Goal: Task Accomplishment & Management: Use online tool/utility

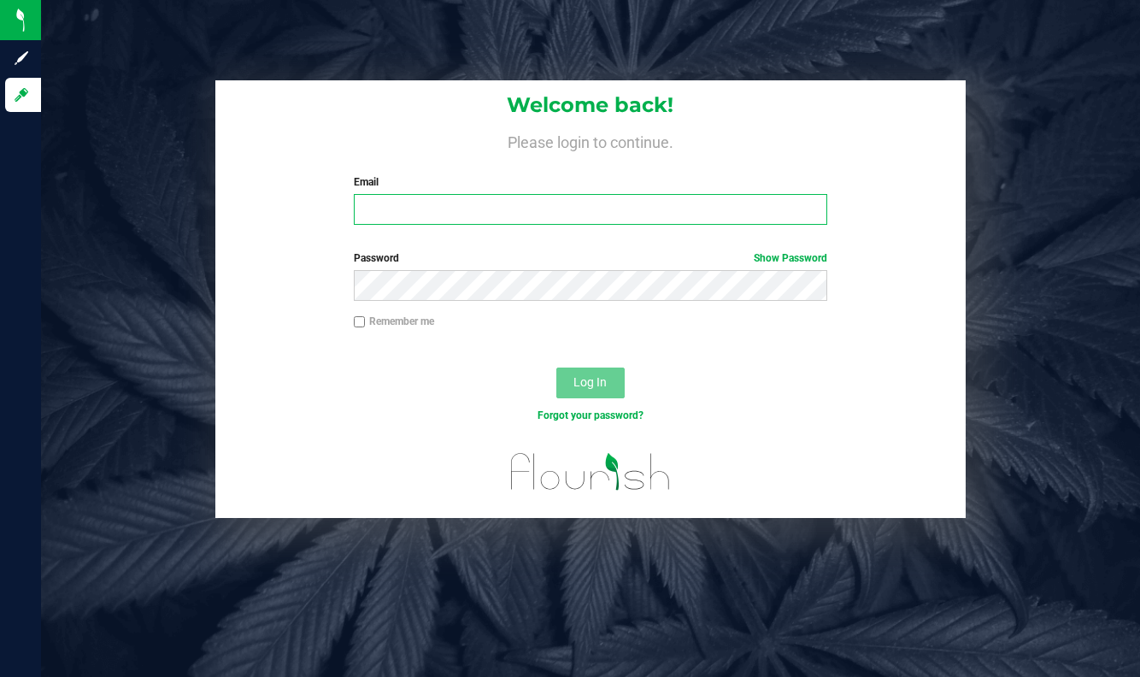
type input "[EMAIL_ADDRESS][DOMAIN_NAME]"
click at [355, 324] on input "Remember me" at bounding box center [360, 322] width 12 height 12
checkbox input "true"
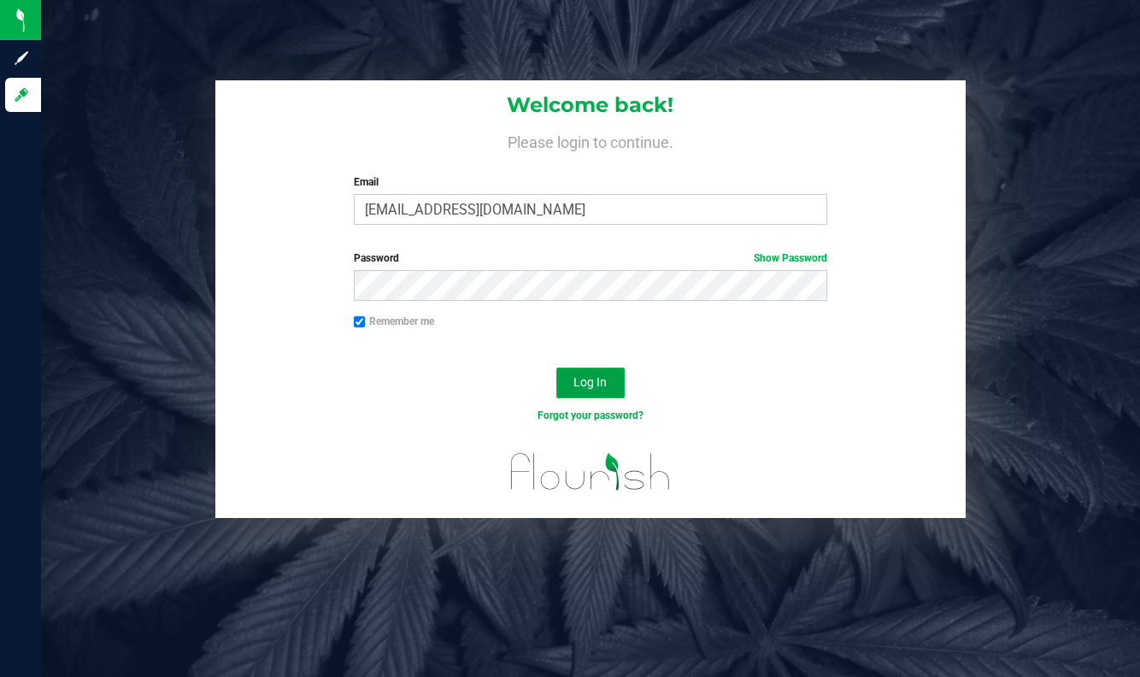
click at [590, 394] on button "Log In" at bounding box center [590, 382] width 68 height 31
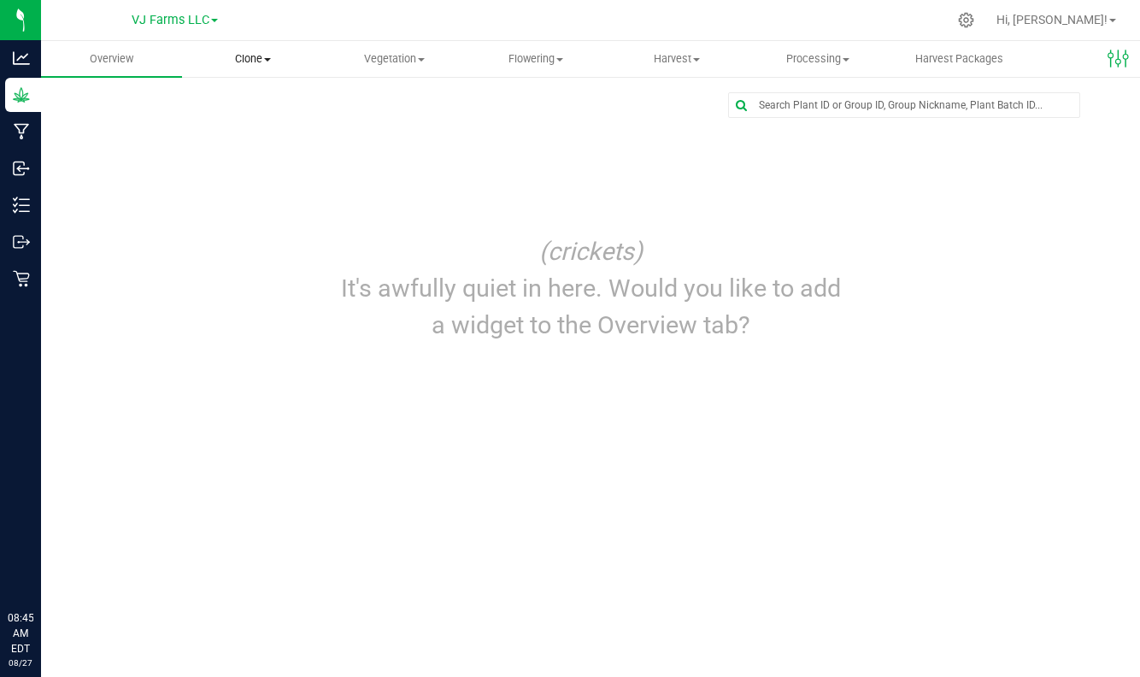
click at [262, 63] on span "Clone" at bounding box center [252, 58] width 139 height 15
click at [259, 125] on span "Cloning groups" at bounding box center [246, 123] width 129 height 15
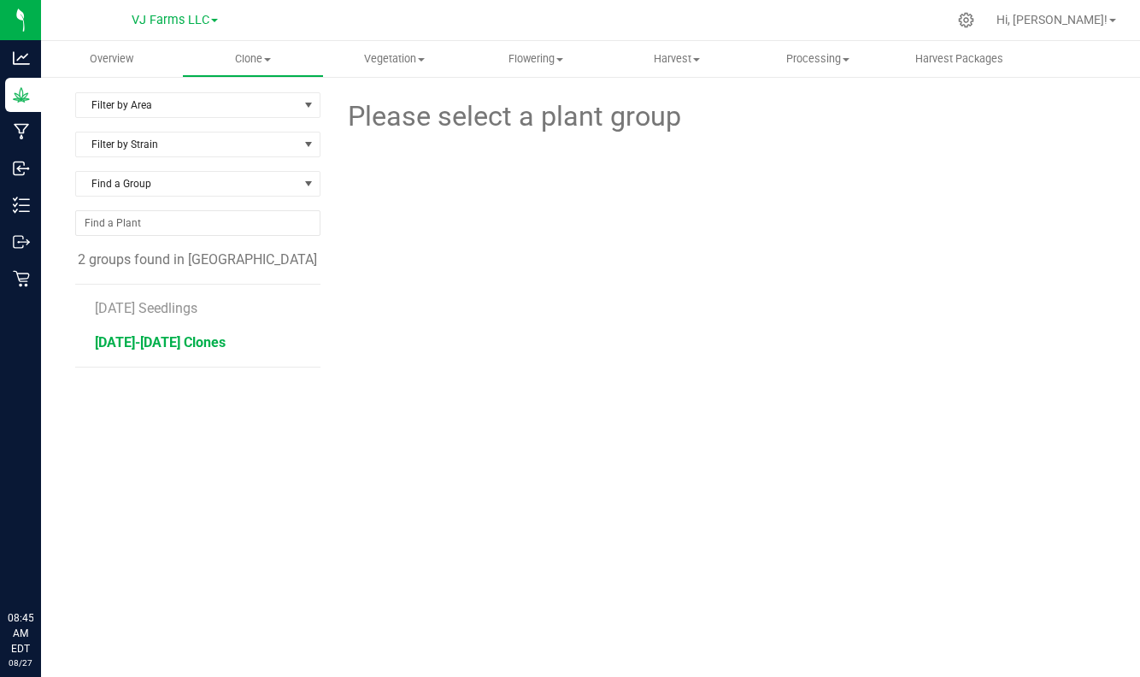
click at [208, 346] on span "[DATE]-[DATE] Clones" at bounding box center [160, 342] width 131 height 16
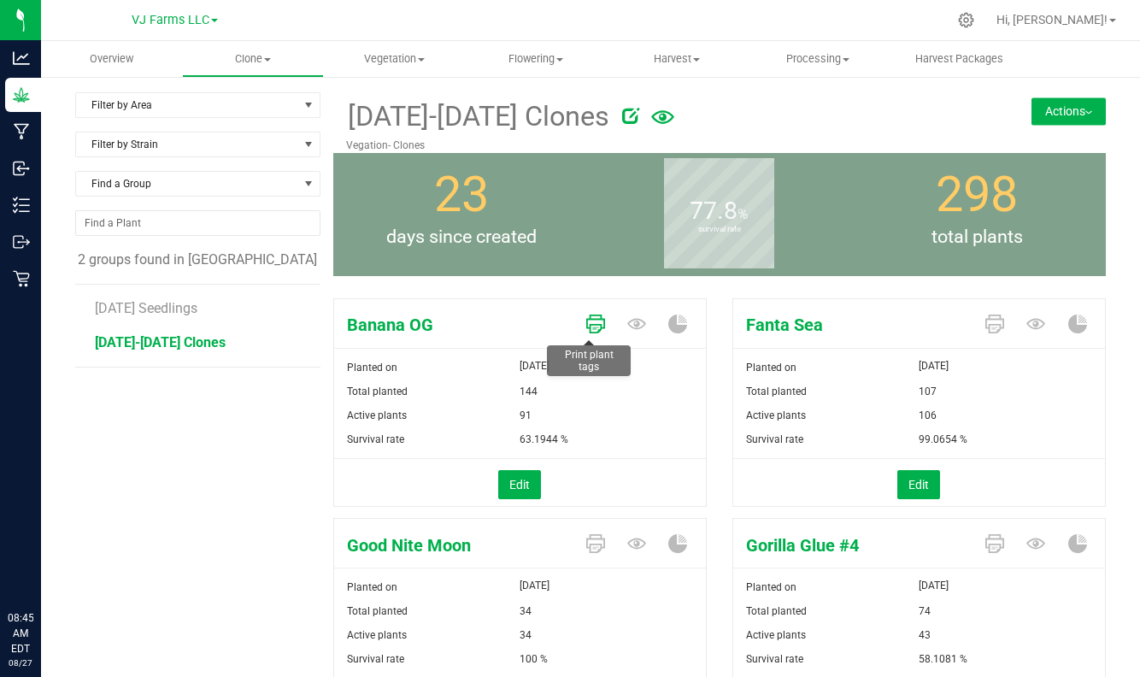
click at [588, 326] on icon at bounding box center [595, 323] width 19 height 19
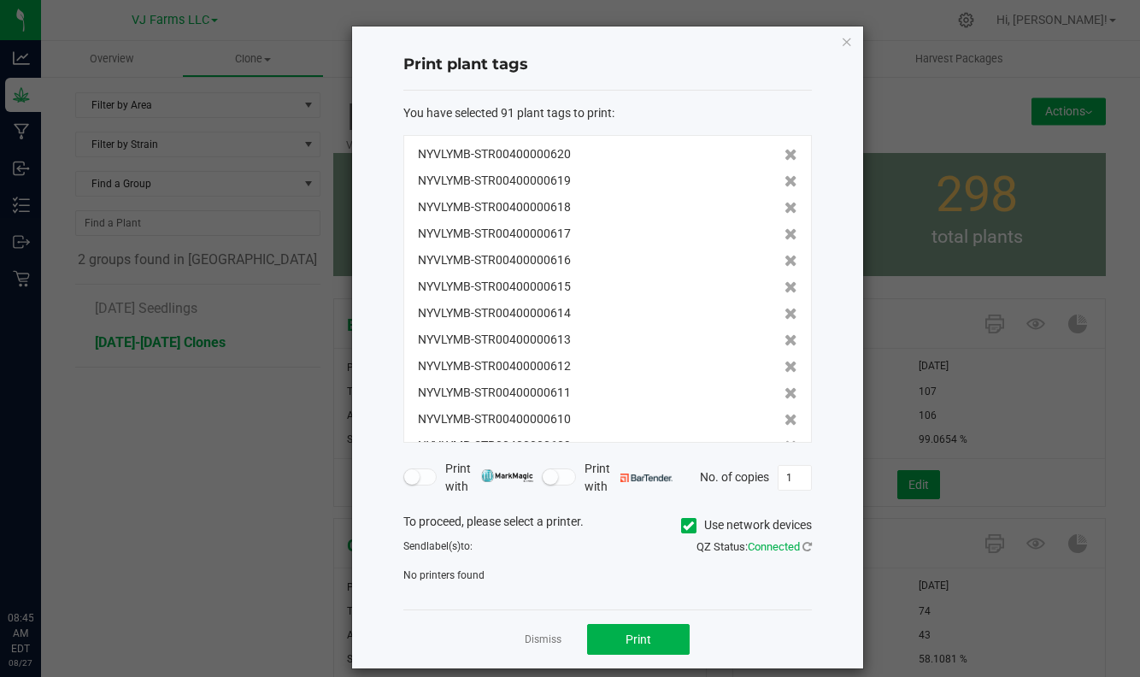
scroll to position [171, 0]
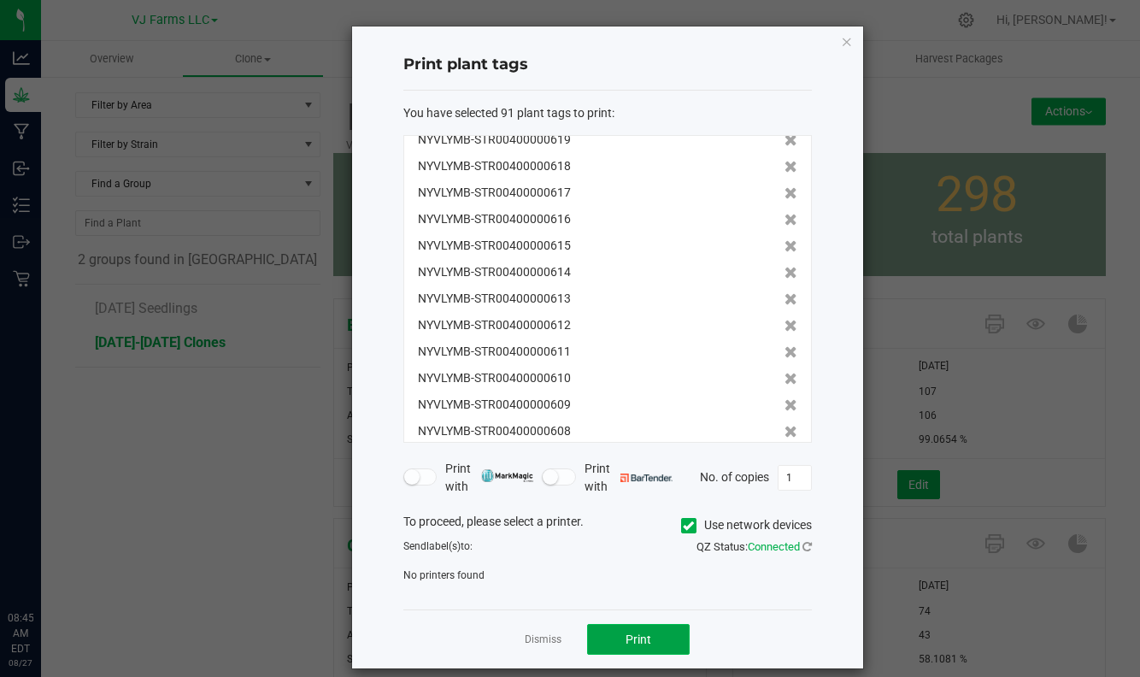
click at [656, 639] on button "Print" at bounding box center [638, 639] width 103 height 31
click at [683, 525] on icon at bounding box center [688, 525] width 11 height 0
click at [0, 0] on input "Use network devices" at bounding box center [0, 0] width 0 height 0
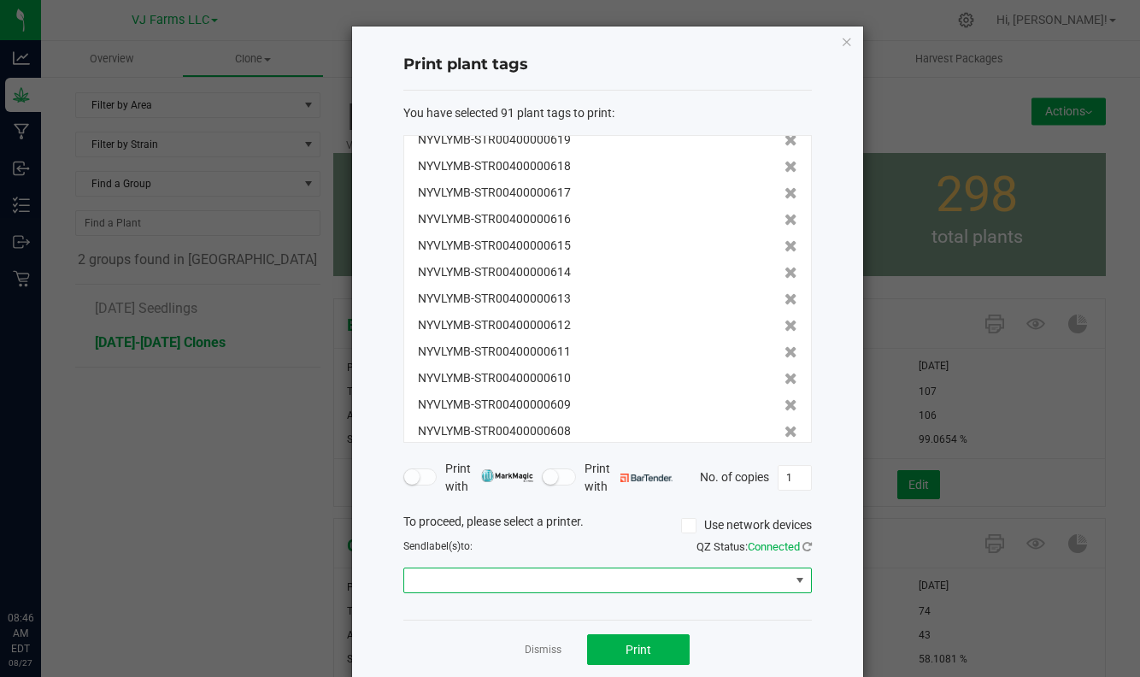
click at [793, 582] on span at bounding box center [800, 580] width 14 height 14
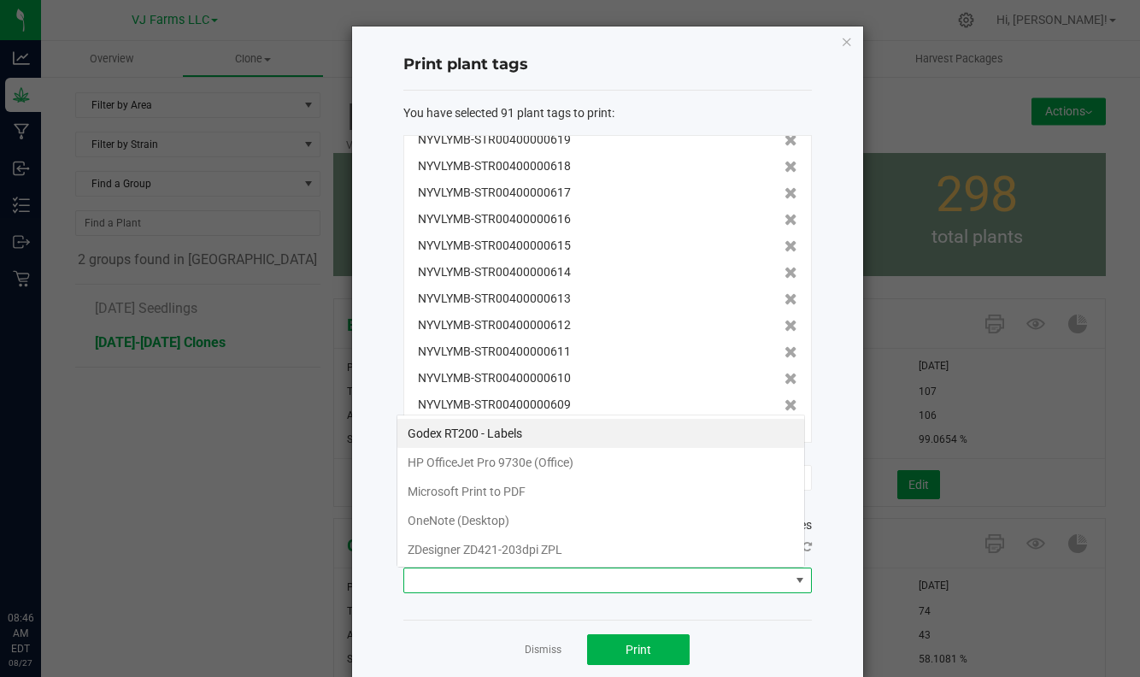
scroll to position [26, 408]
click at [730, 437] on Labels "Godex RT200 - Labels" at bounding box center [600, 433] width 407 height 29
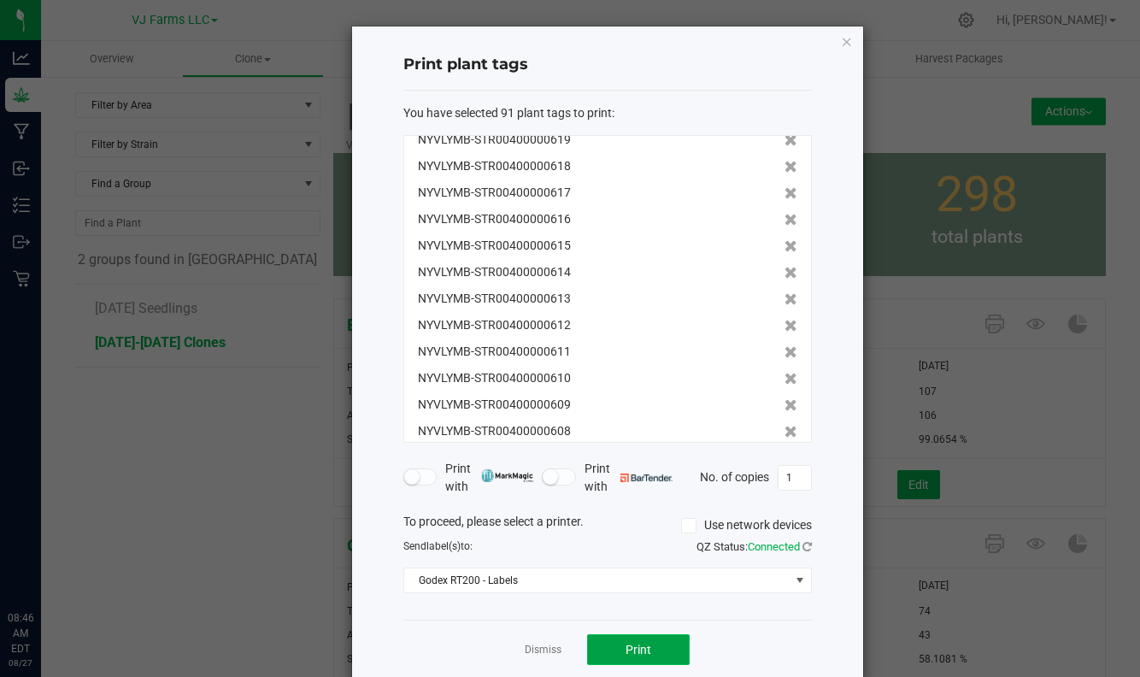
click at [652, 639] on button "Print" at bounding box center [638, 649] width 103 height 31
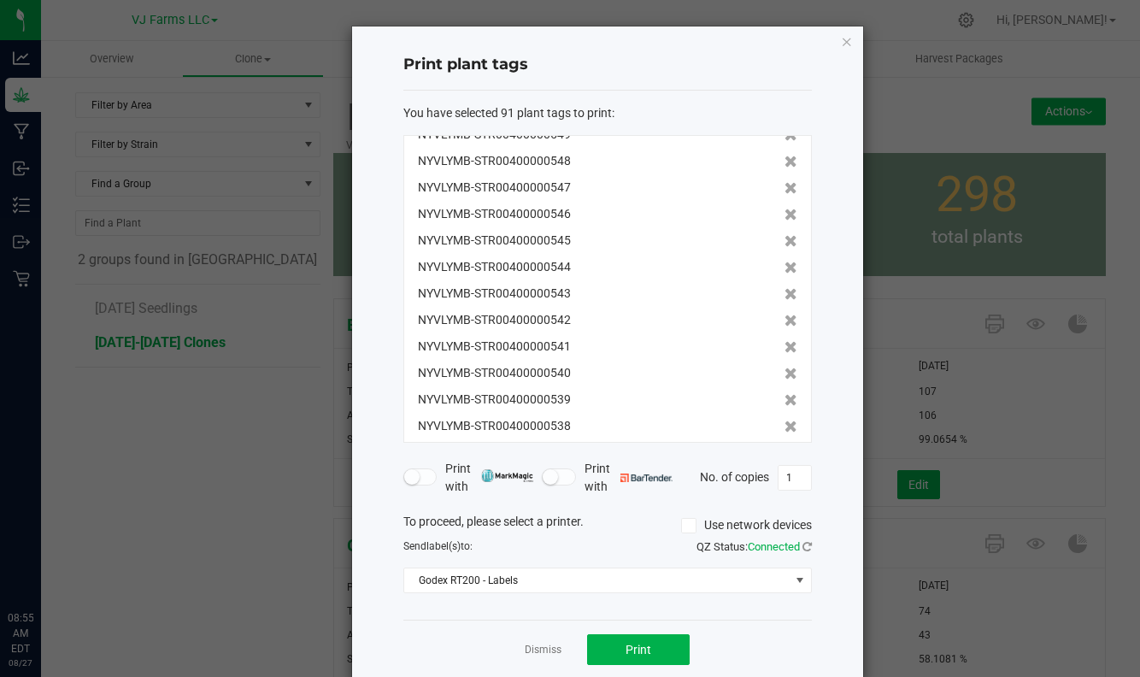
scroll to position [2118, 0]
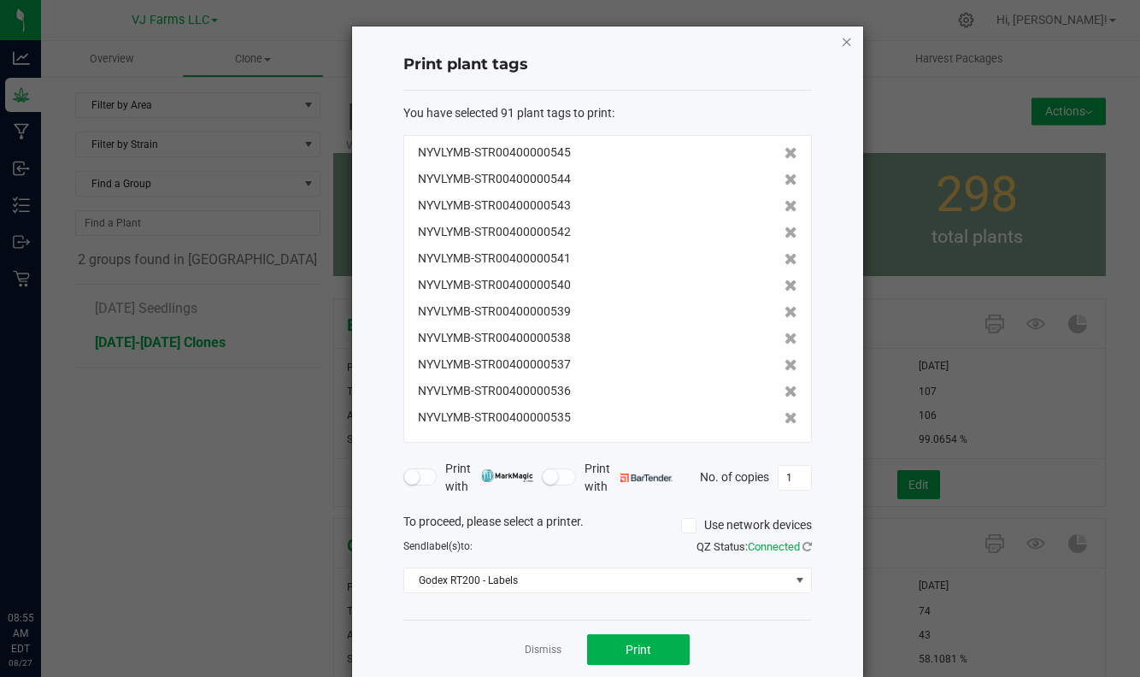
click at [841, 40] on icon "button" at bounding box center [847, 41] width 12 height 21
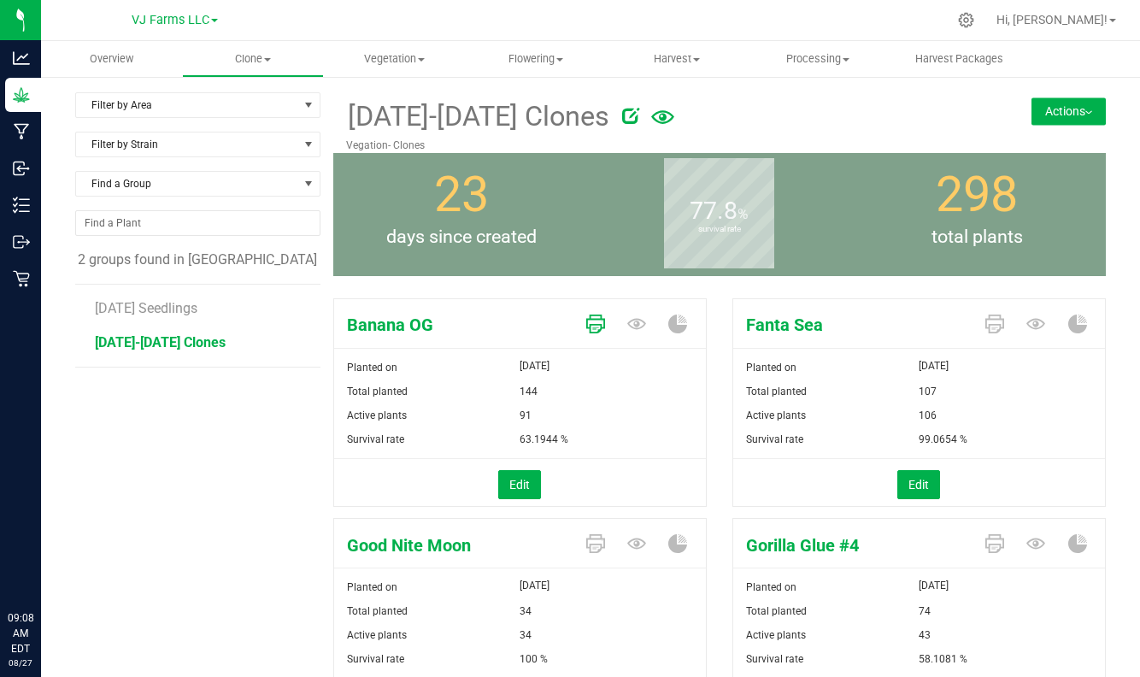
click at [586, 324] on icon at bounding box center [595, 323] width 19 height 19
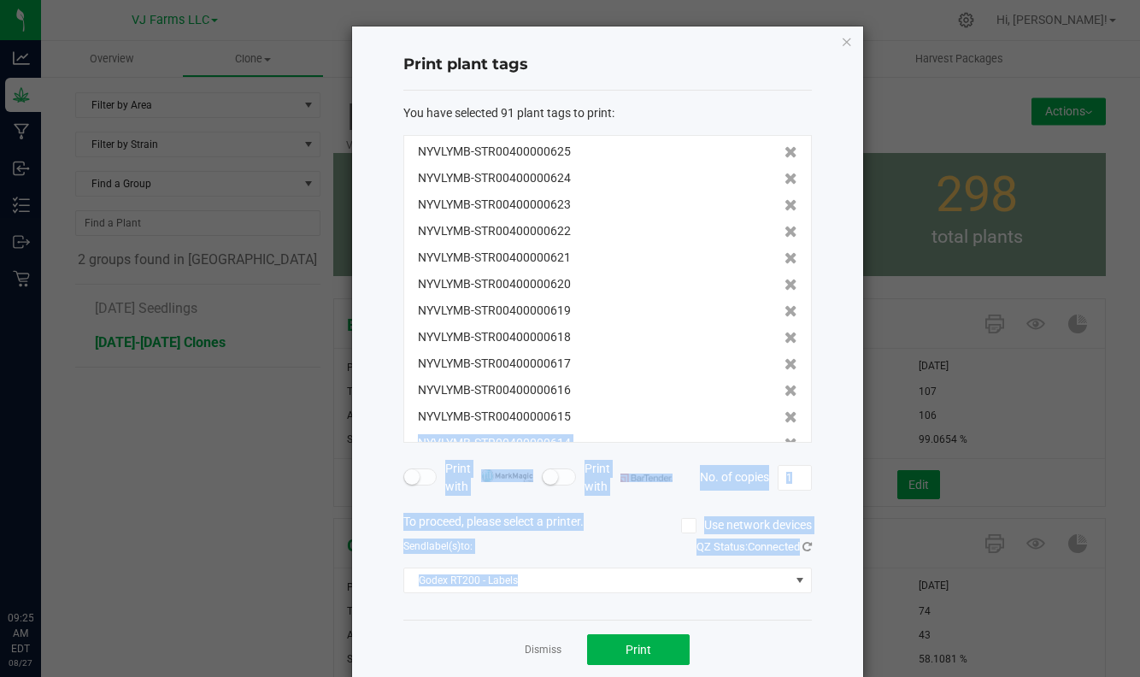
click at [966, 566] on ngb-modal-window "Print plant tags You have selected 91 plant tags to print : NYVLYMB-STR00400000…" at bounding box center [576, 338] width 1152 height 677
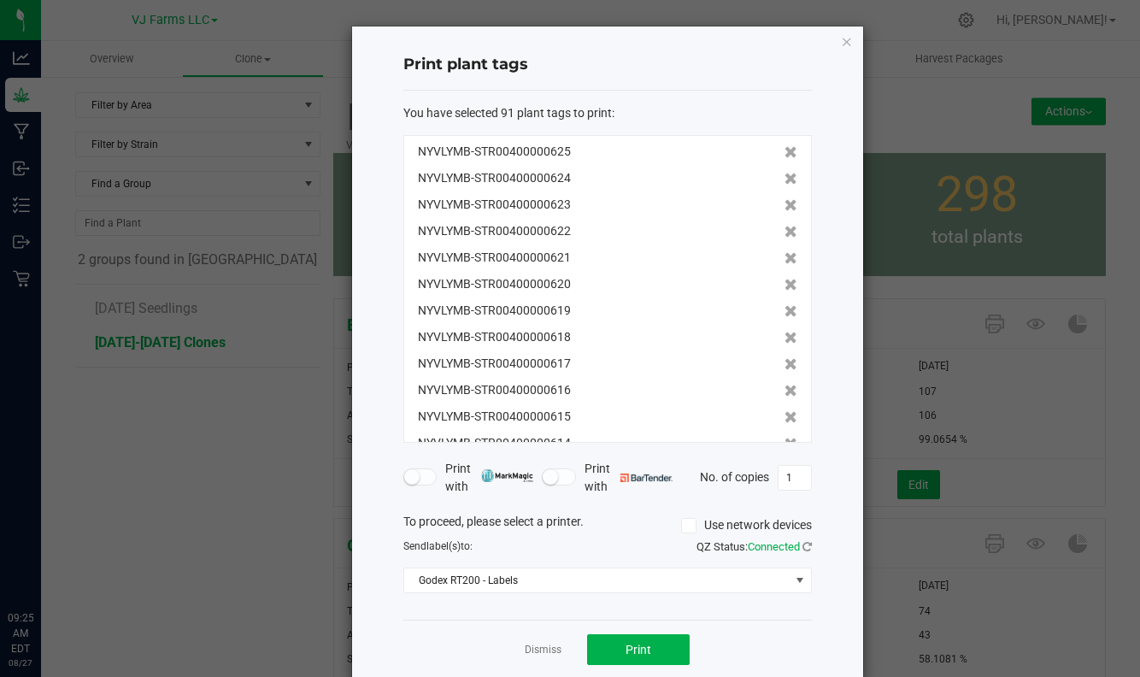
click at [994, 570] on ngb-modal-window "Print plant tags You have selected 91 plant tags to print : NYVLYMB-STR00400000…" at bounding box center [576, 338] width 1152 height 677
click at [845, 44] on icon "button" at bounding box center [847, 41] width 12 height 21
